Goal: Find contact information: Find contact information

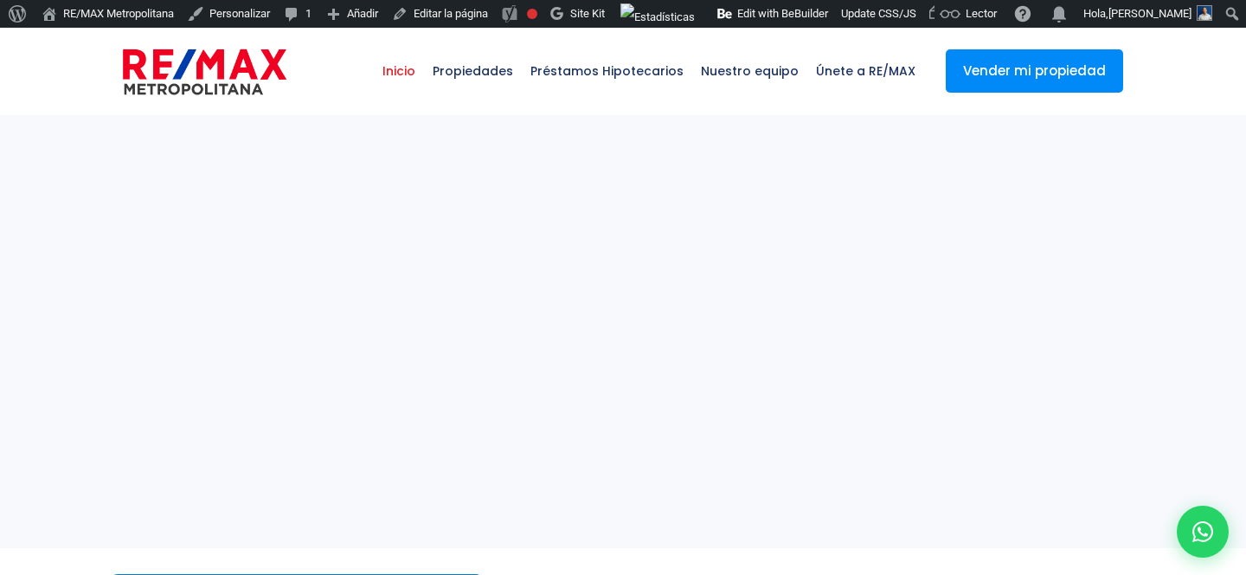
select select
click at [127, 19] on link "RE/MAX Metropolitana" at bounding box center [108, 14] width 146 height 28
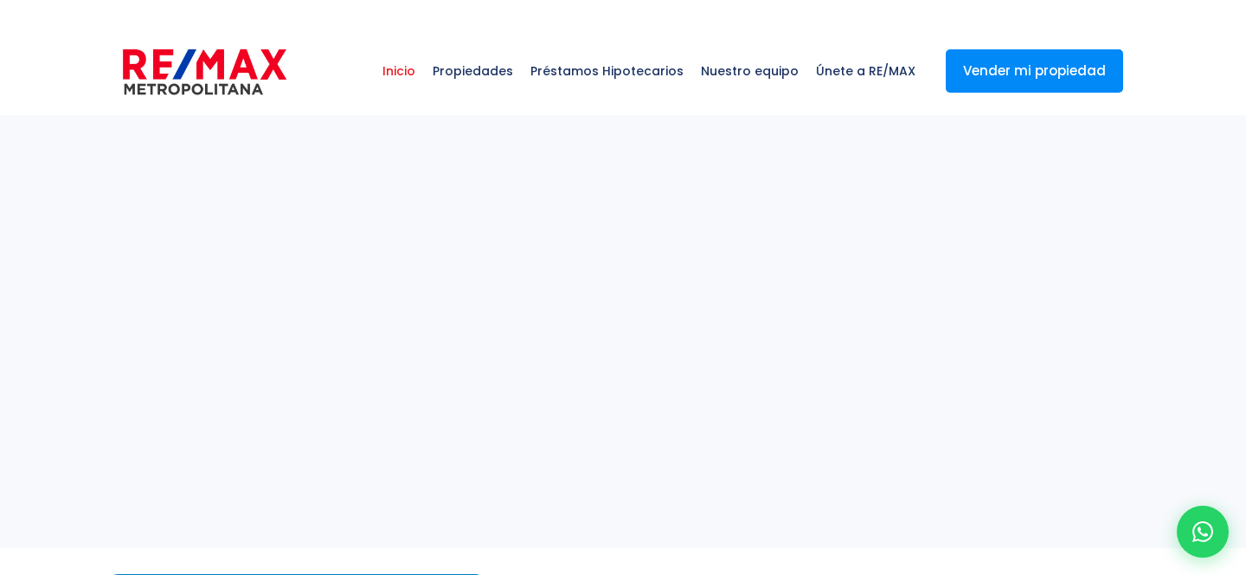
select select
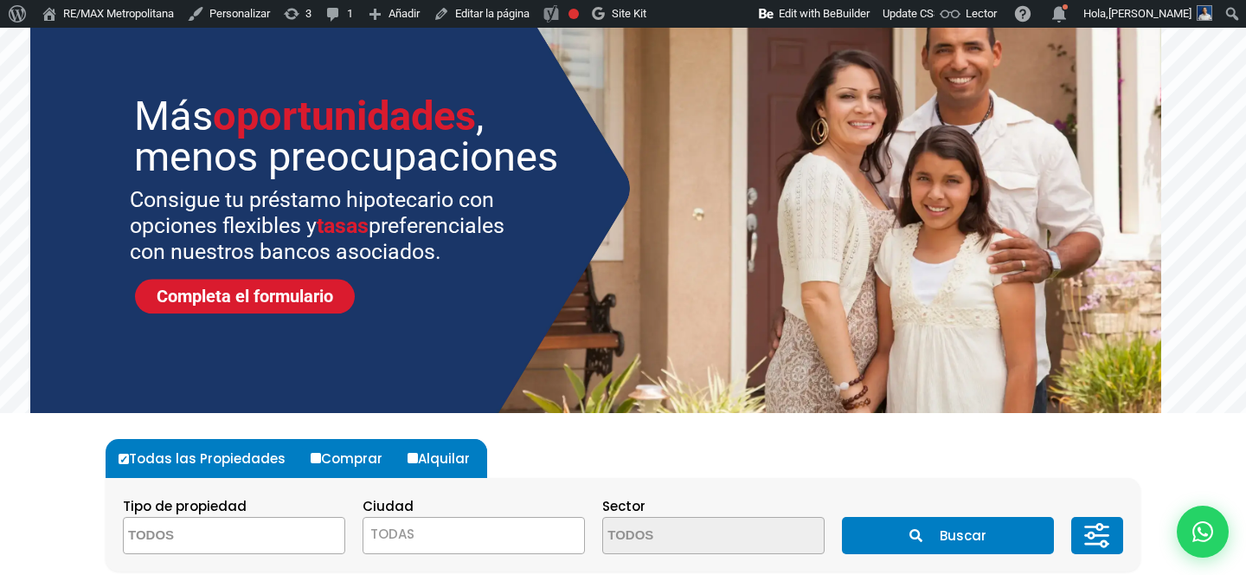
scroll to position [275, 0]
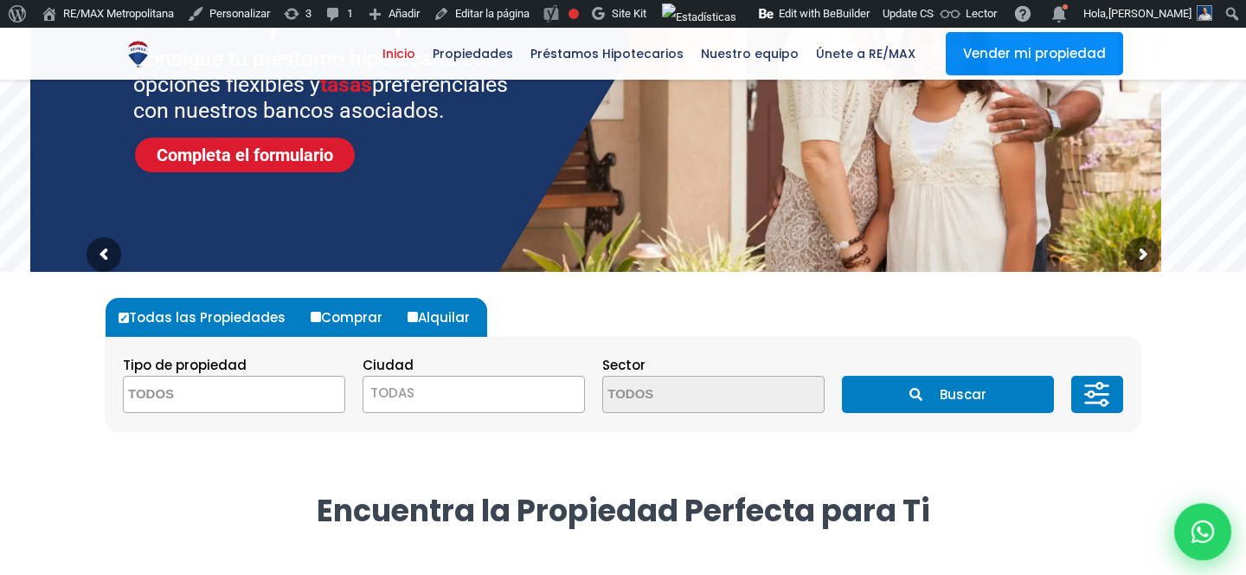
click at [1187, 522] on div at bounding box center [1203, 531] width 57 height 57
type input "Franklin"
type input "Marte"
type input "[PERSON_NAME][EMAIL_ADDRESS][PERSON_NAME][DOMAIN_NAME]"
type input "[PHONE_NUMBER]"
